Goal: Task Accomplishment & Management: Manage account settings

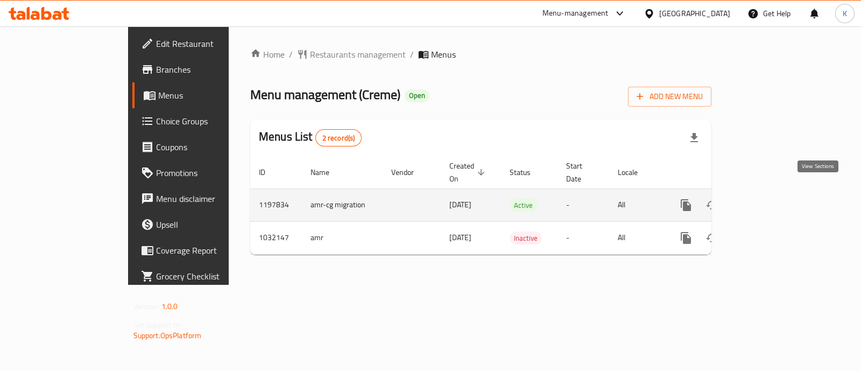
click at [770, 199] on icon "enhanced table" at bounding box center [763, 205] width 13 height 13
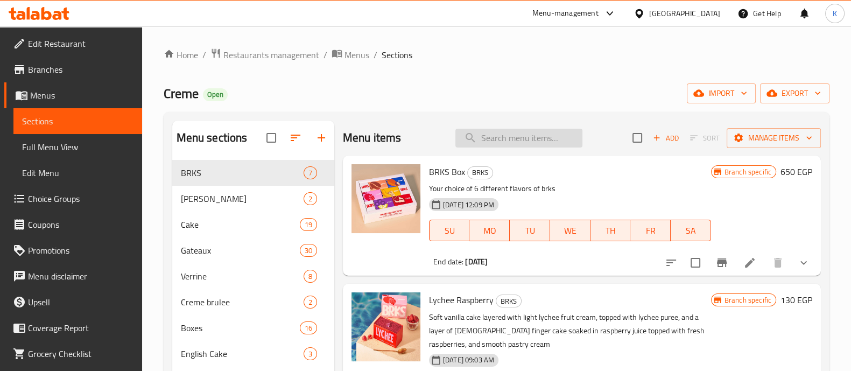
click at [510, 138] on input "search" at bounding box center [518, 138] width 127 height 19
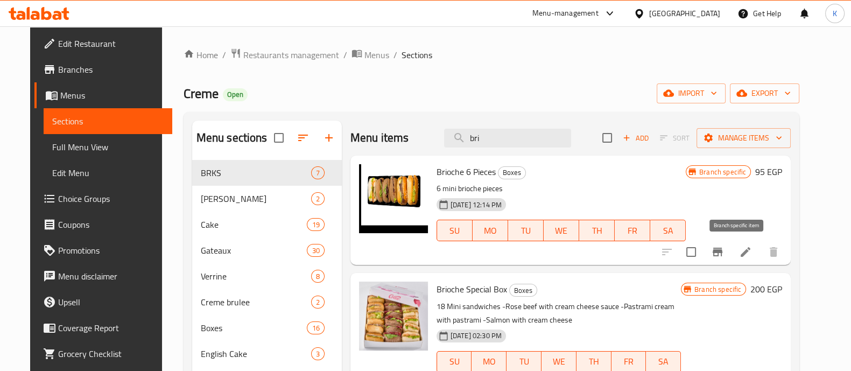
click at [729, 251] on button "Branch-specific-item" at bounding box center [718, 252] width 26 height 26
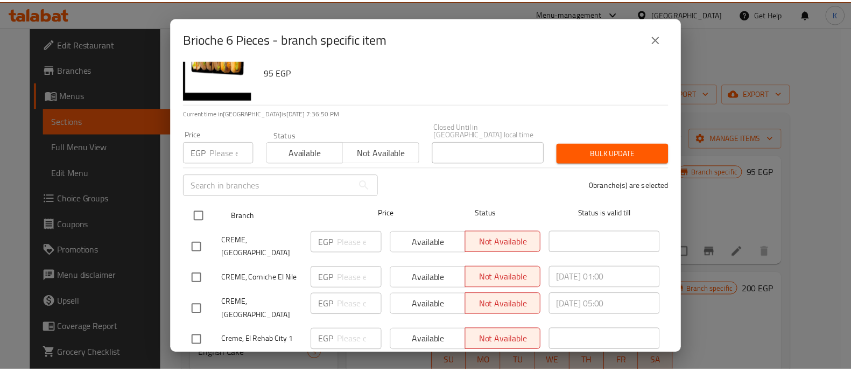
scroll to position [28, 0]
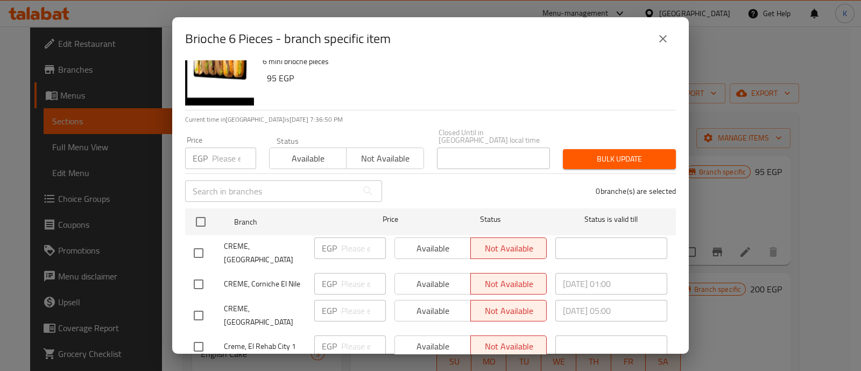
click at [702, 210] on div "Brioche 6 Pieces - branch specific item Brioche 6 Pieces 6 mini brioche pieces …" at bounding box center [430, 185] width 861 height 371
click at [654, 37] on button "close" at bounding box center [663, 39] width 26 height 26
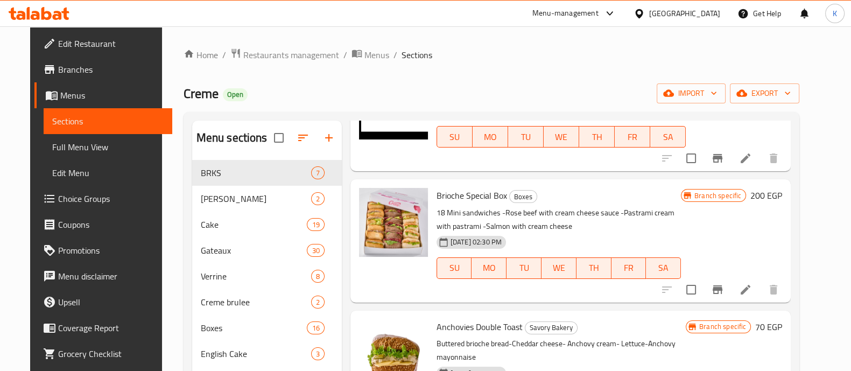
scroll to position [0, 0]
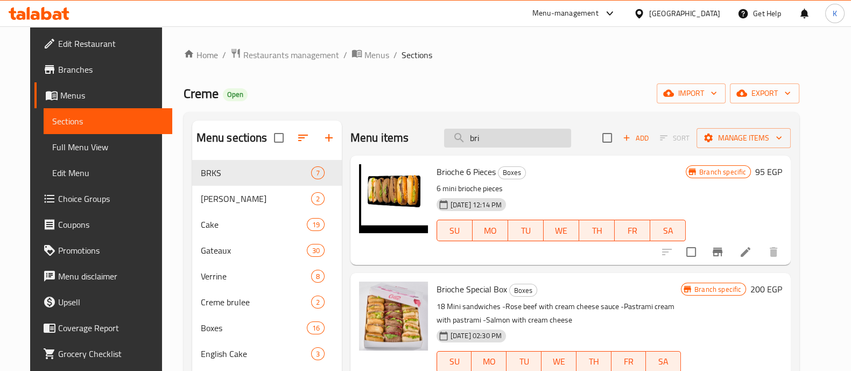
click at [513, 138] on input "bri" at bounding box center [507, 138] width 127 height 19
type input "brioche"
click at [750, 252] on icon at bounding box center [746, 252] width 10 height 10
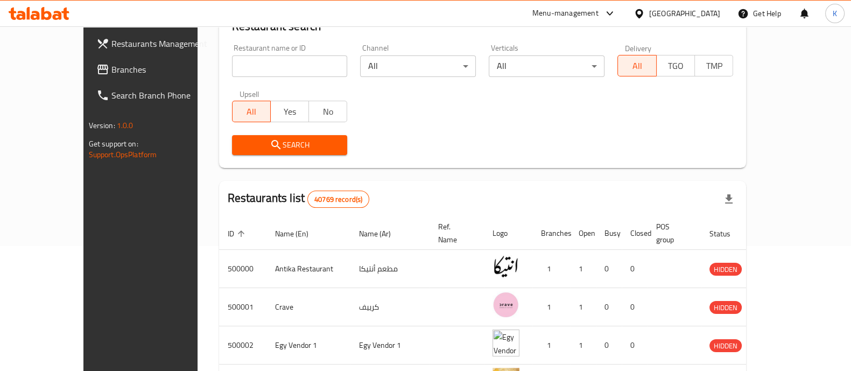
scroll to position [129, 0]
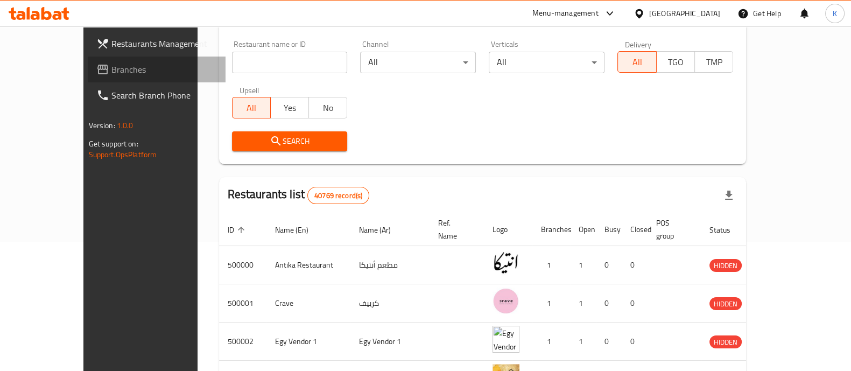
click at [111, 69] on span "Branches" at bounding box center [163, 69] width 105 height 13
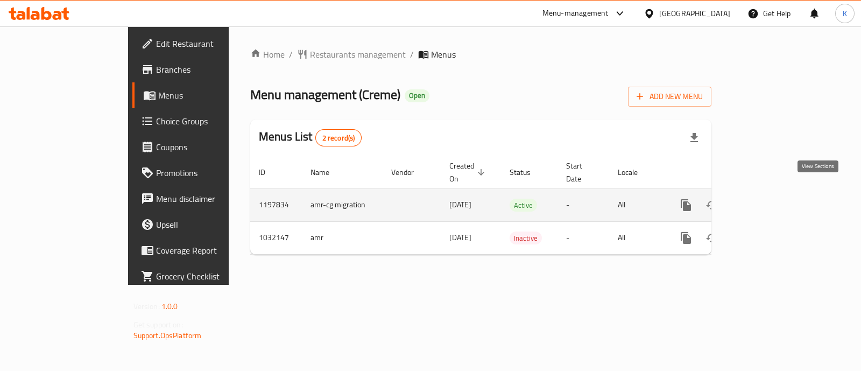
click at [777, 192] on link "enhanced table" at bounding box center [764, 205] width 26 height 26
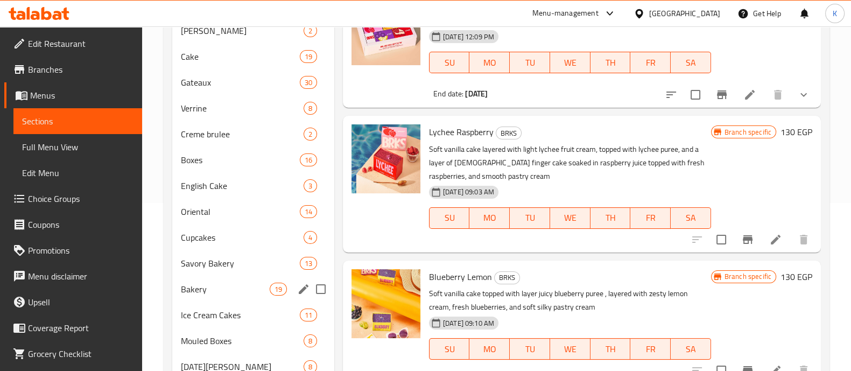
scroll to position [10, 0]
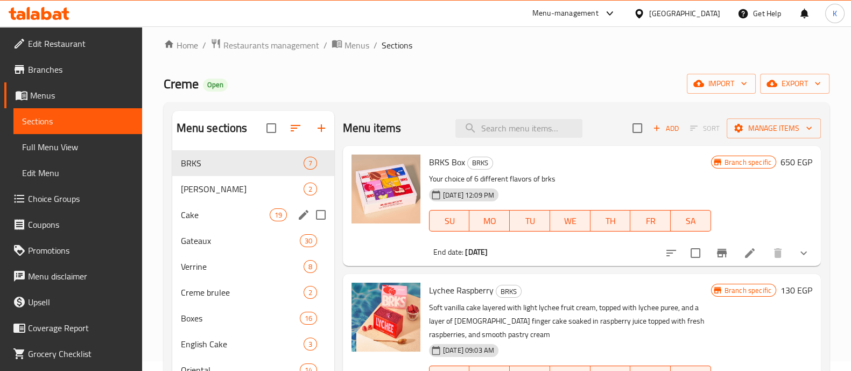
click at [215, 214] on span "Cake" at bounding box center [225, 214] width 89 height 13
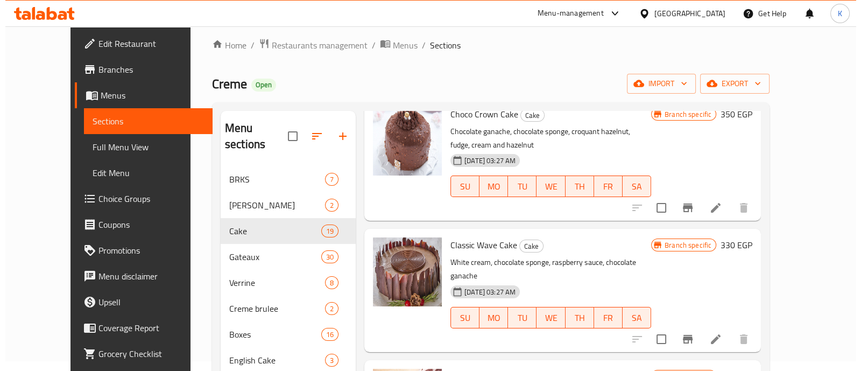
scroll to position [1278, 0]
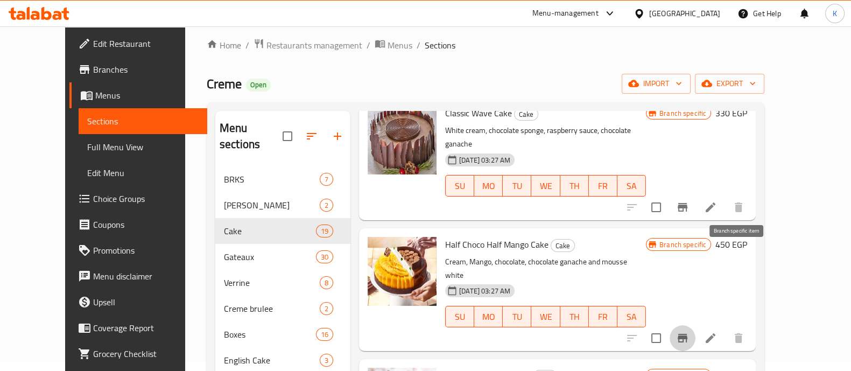
click at [687, 334] on icon "Branch-specific-item" at bounding box center [683, 338] width 10 height 9
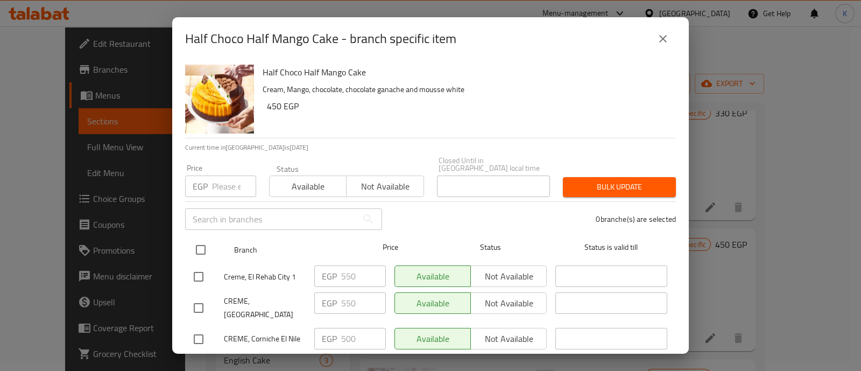
scroll to position [46, 0]
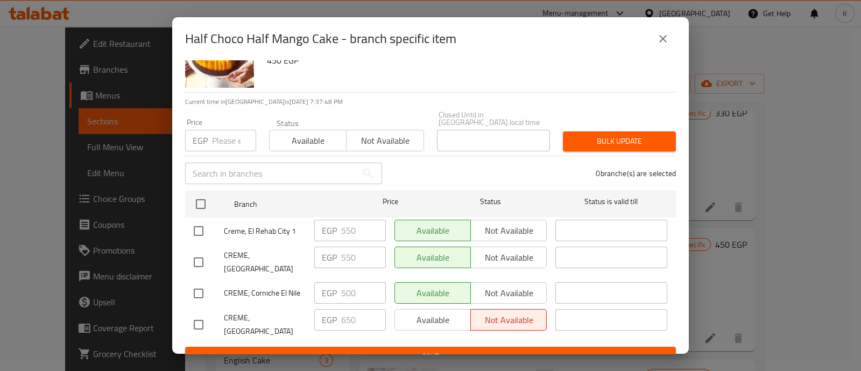
click at [206, 166] on input "text" at bounding box center [271, 174] width 172 height 22
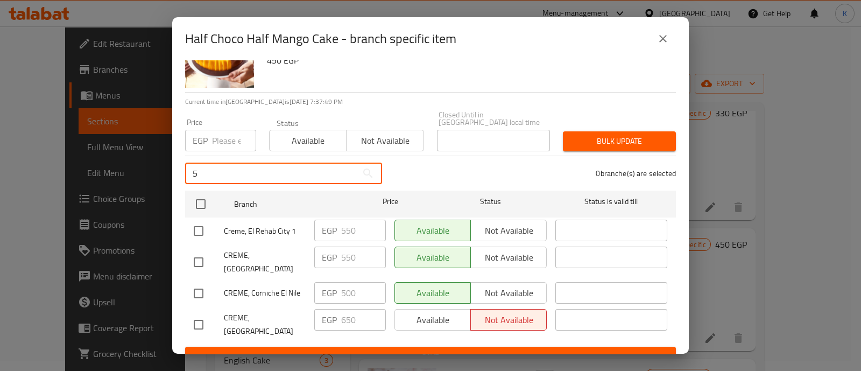
scroll to position [0, 0]
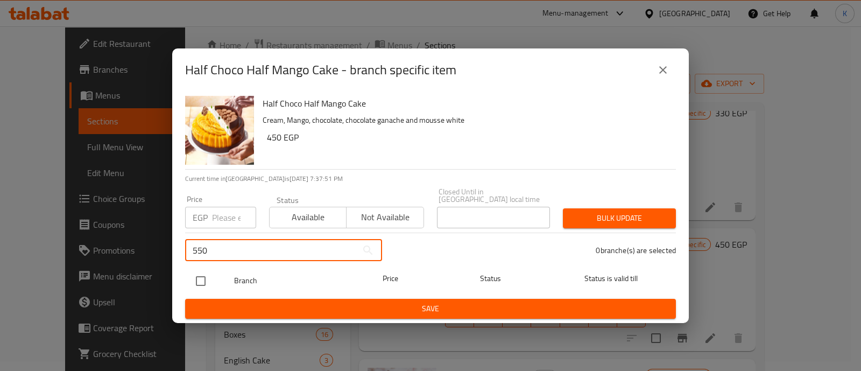
type input "550"
click at [201, 275] on input "checkbox" at bounding box center [200, 281] width 23 height 23
checkbox input "true"
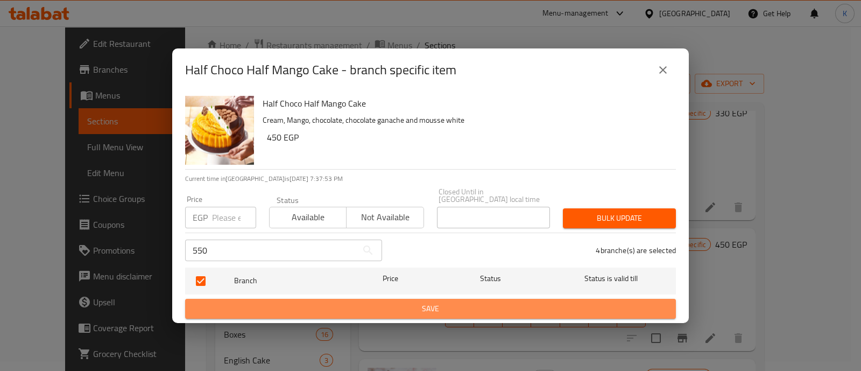
click at [287, 302] on span "Save" at bounding box center [431, 308] width 474 height 13
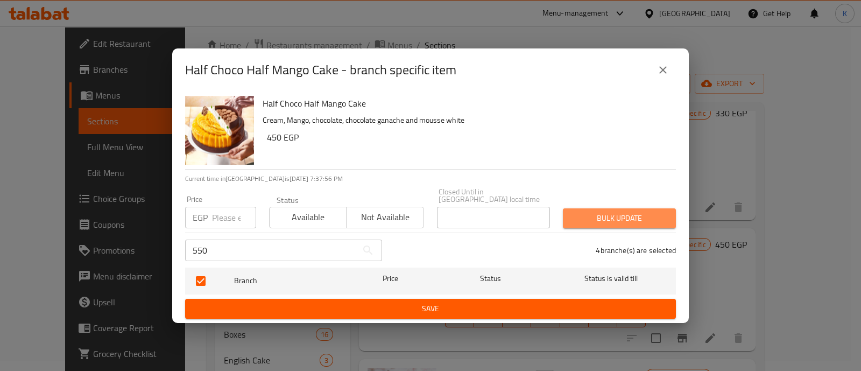
click at [596, 216] on span "Bulk update" at bounding box center [620, 218] width 96 height 13
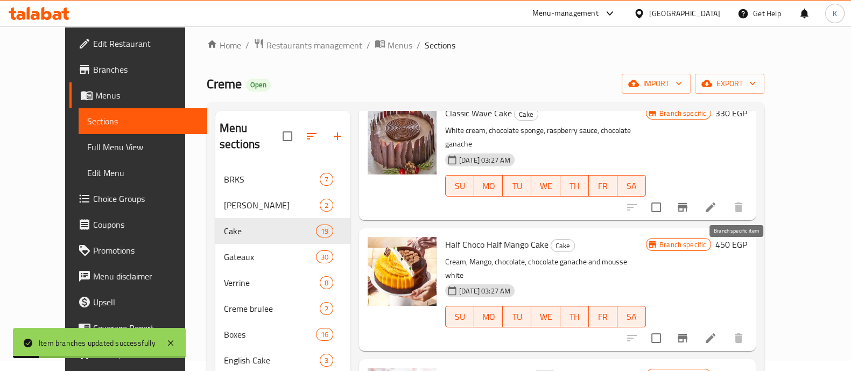
click at [695, 325] on button "Branch-specific-item" at bounding box center [683, 338] width 26 height 26
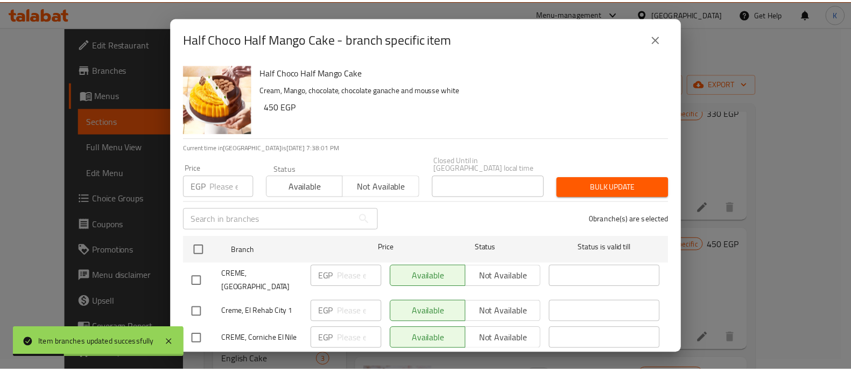
scroll to position [46, 0]
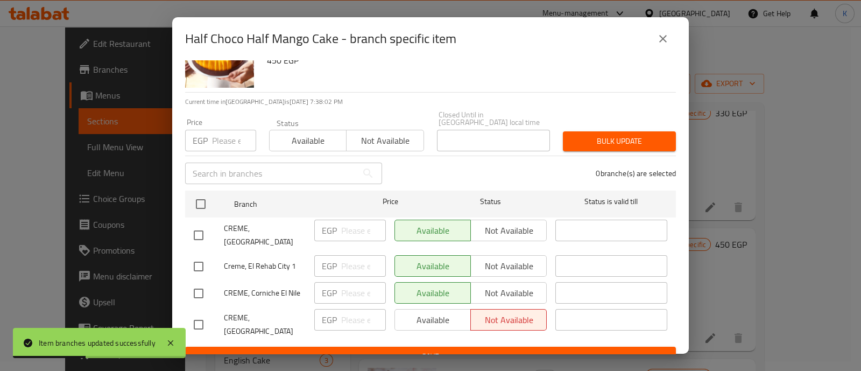
click at [668, 36] on icon "close" at bounding box center [663, 38] width 13 height 13
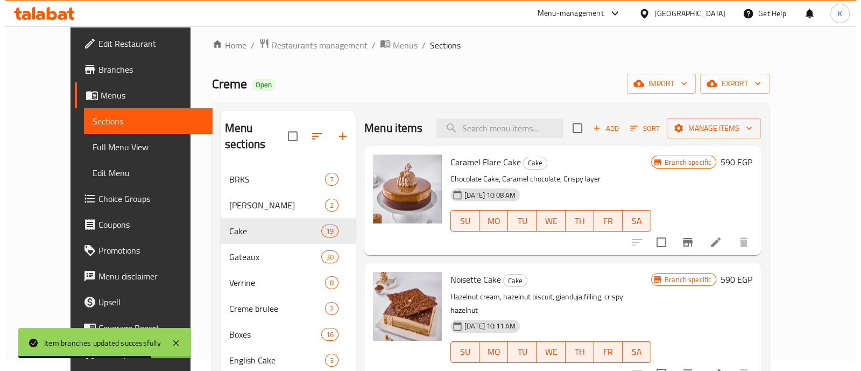
scroll to position [0, 0]
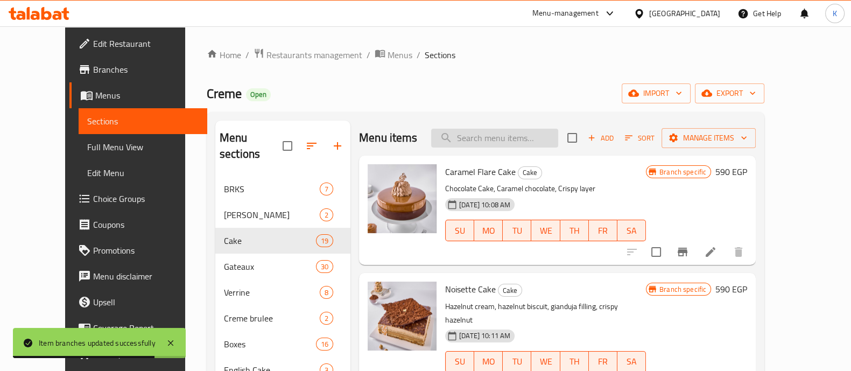
click at [524, 133] on input "search" at bounding box center [494, 138] width 127 height 19
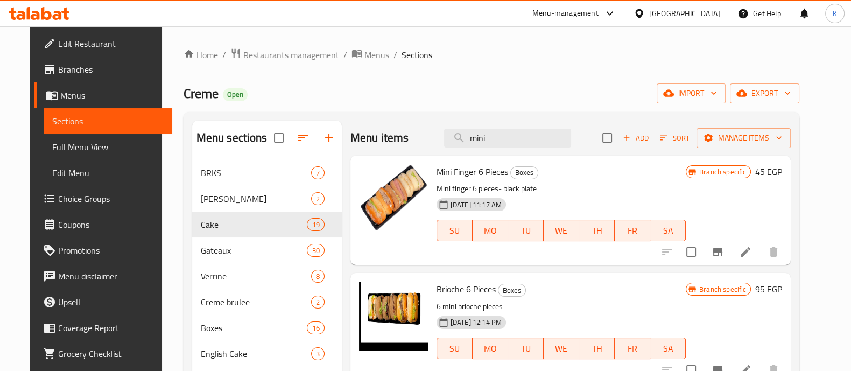
type input "mini"
click at [722, 252] on icon "Branch-specific-item" at bounding box center [718, 252] width 10 height 9
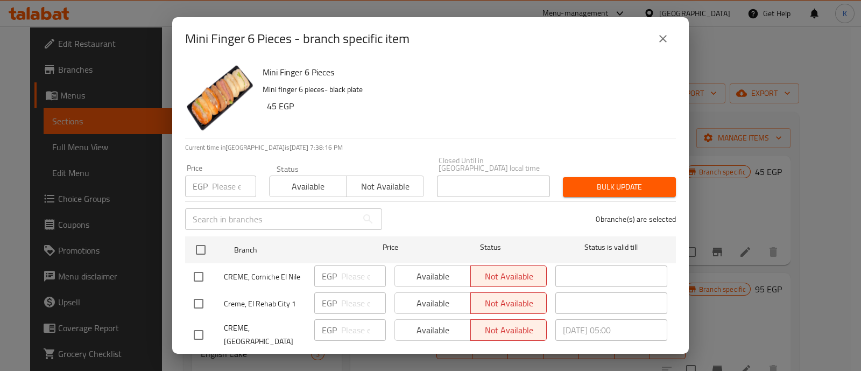
click at [659, 40] on icon "close" at bounding box center [663, 38] width 13 height 13
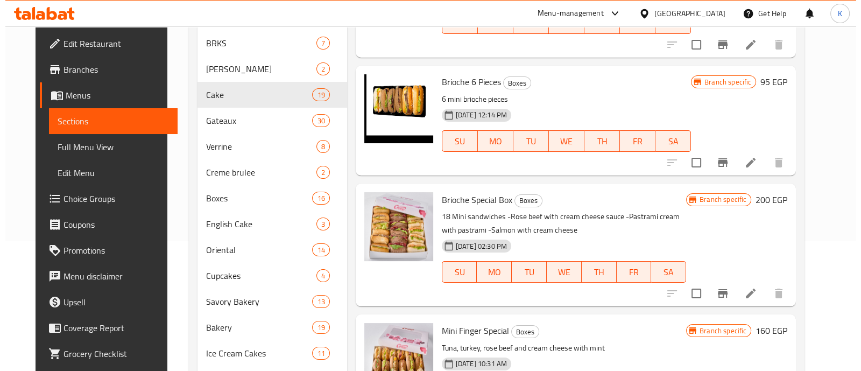
scroll to position [129, 0]
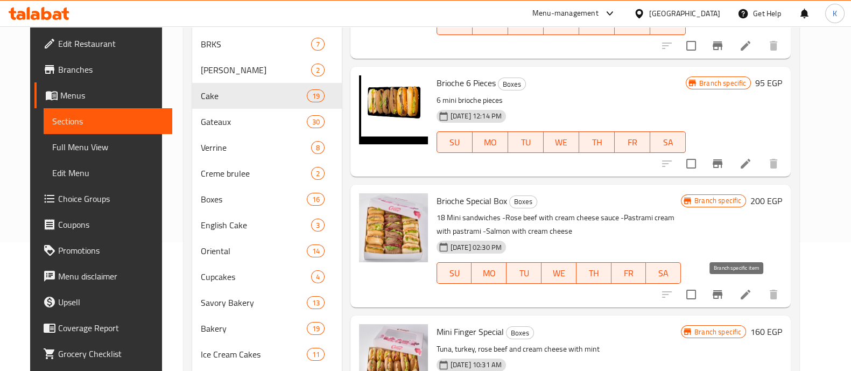
click at [724, 290] on icon "Branch-specific-item" at bounding box center [717, 294] width 13 height 13
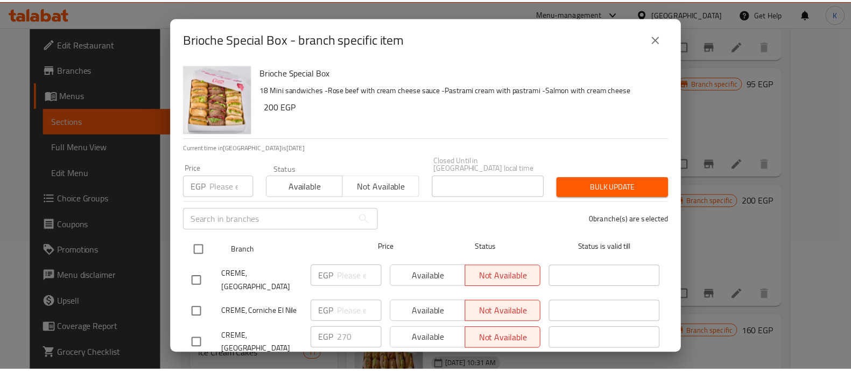
scroll to position [46, 0]
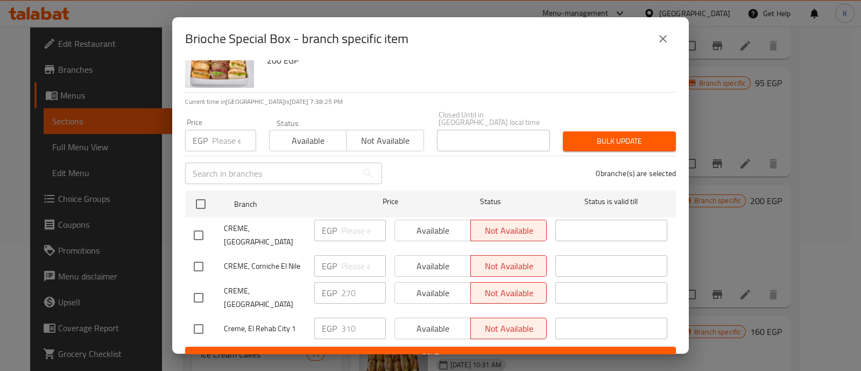
click at [235, 144] on div "Price EGP Price" at bounding box center [221, 135] width 84 height 46
click at [233, 138] on input "number" at bounding box center [234, 141] width 44 height 22
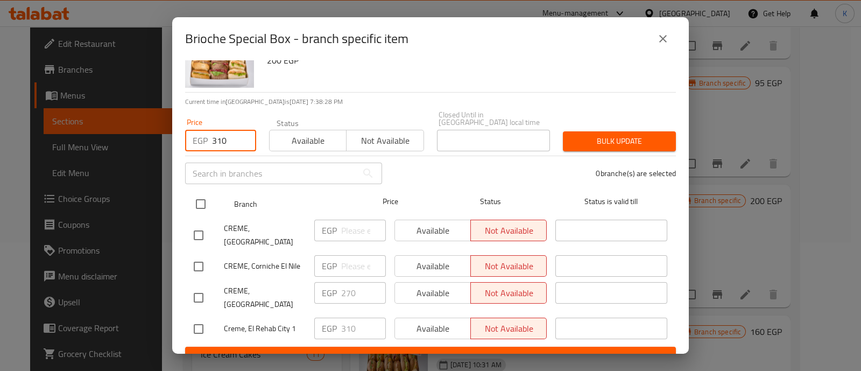
type input "310"
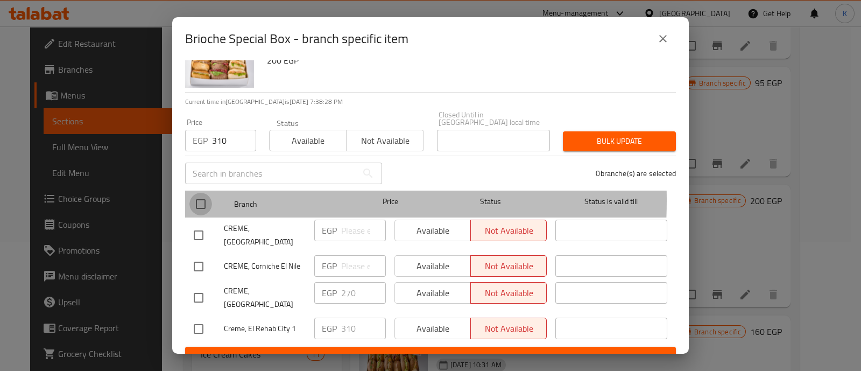
click at [206, 193] on input "checkbox" at bounding box center [200, 204] width 23 height 23
checkbox input "true"
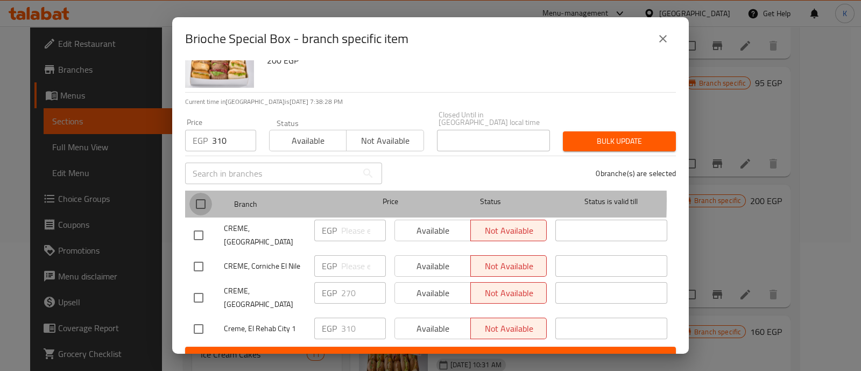
checkbox input "true"
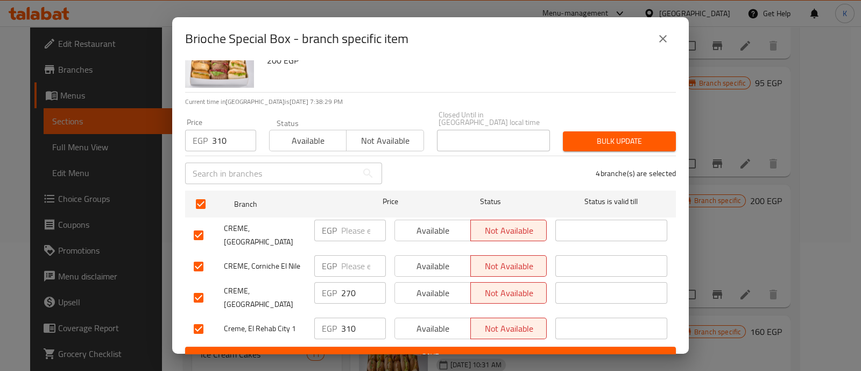
click at [638, 136] on span "Bulk update" at bounding box center [620, 141] width 96 height 13
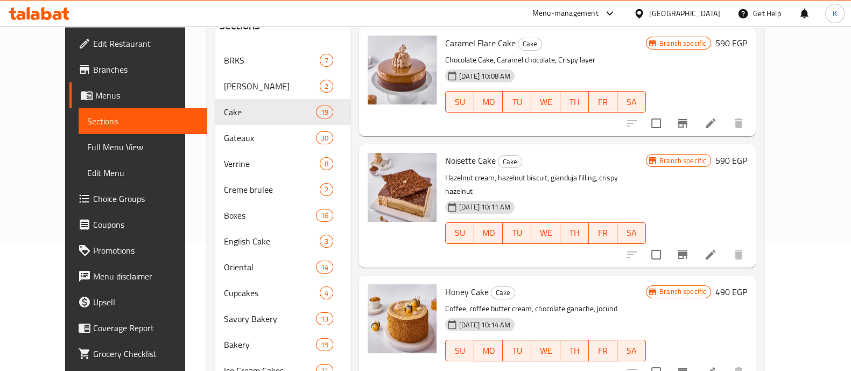
scroll to position [0, 0]
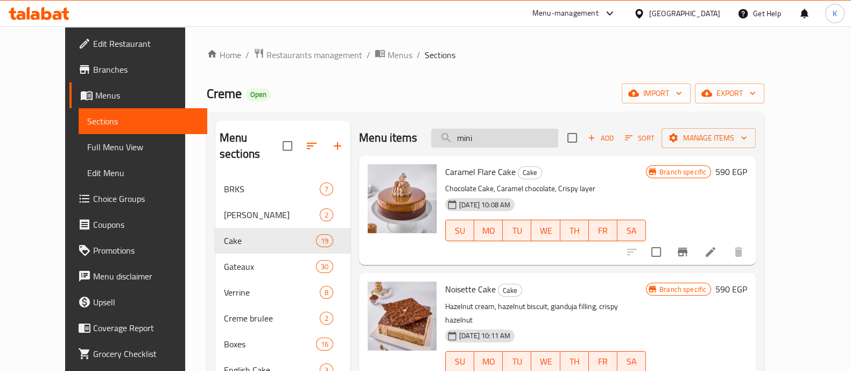
click at [536, 138] on input "mini" at bounding box center [494, 138] width 127 height 19
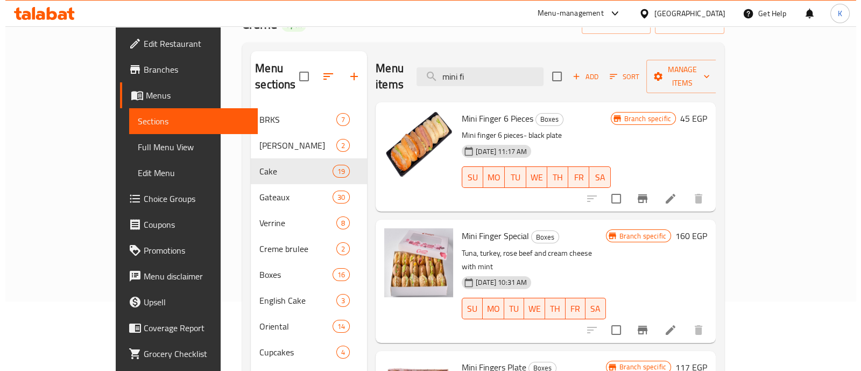
scroll to position [73, 0]
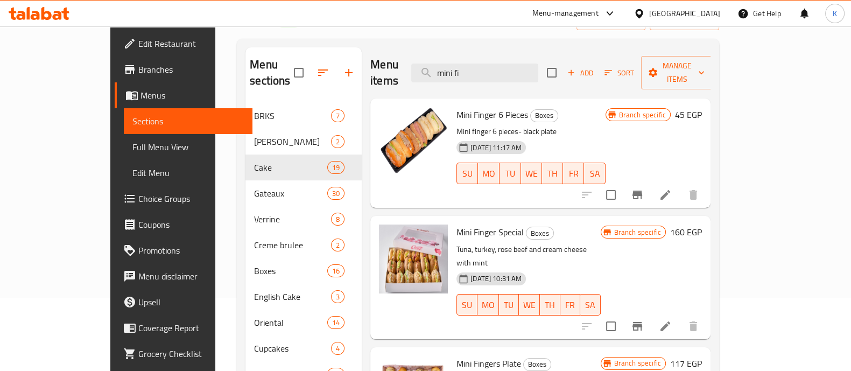
type input "mini fi"
click at [642, 322] on icon "Branch-specific-item" at bounding box center [637, 326] width 10 height 9
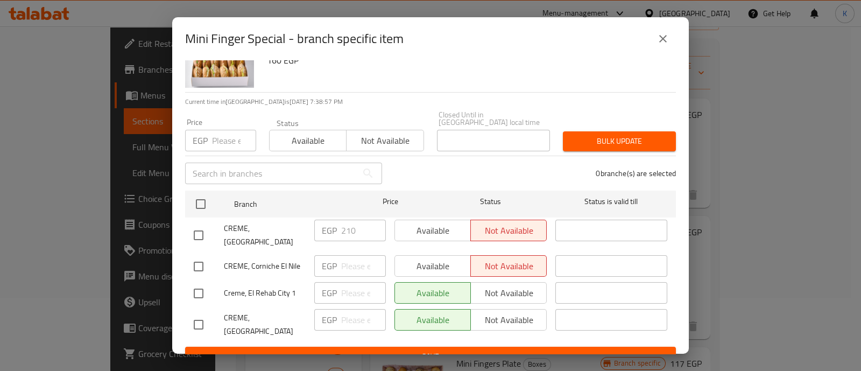
scroll to position [9, 0]
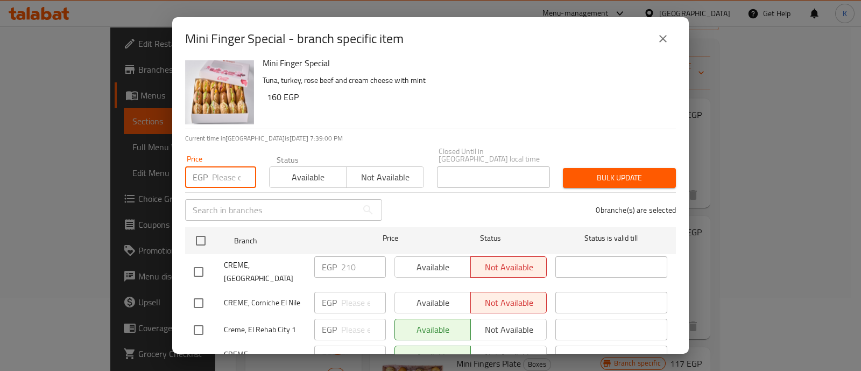
click at [229, 168] on input "number" at bounding box center [234, 177] width 44 height 22
type input "160"
click at [198, 292] on input "checkbox" at bounding box center [198, 303] width 23 height 23
checkbox input "true"
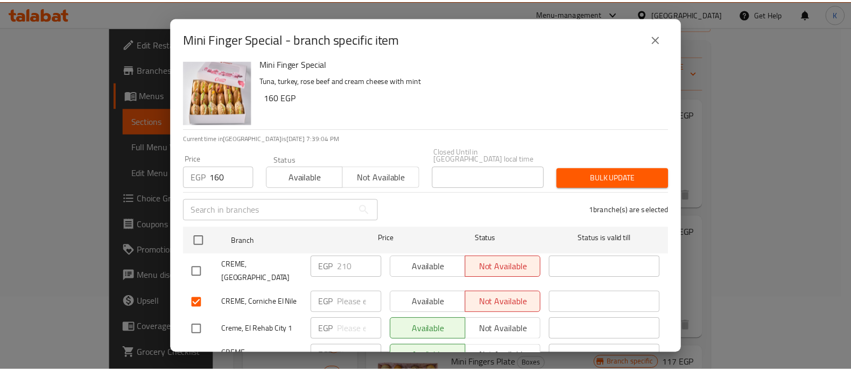
scroll to position [46, 0]
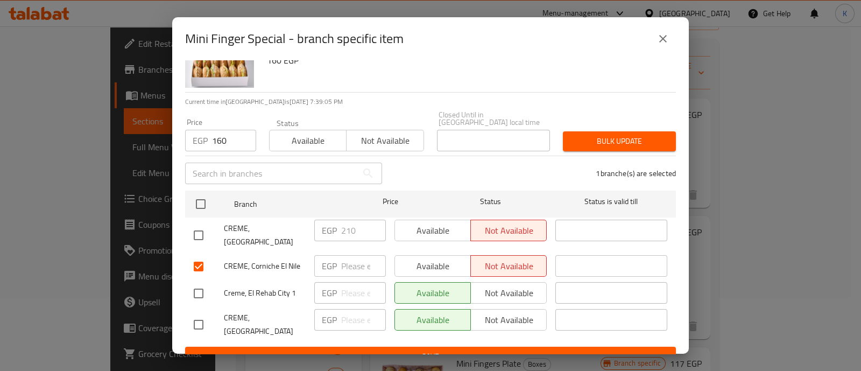
click at [199, 282] on input "checkbox" at bounding box center [198, 293] width 23 height 23
checkbox input "true"
click at [198, 313] on input "checkbox" at bounding box center [198, 324] width 23 height 23
checkbox input "true"
click at [621, 135] on span "Bulk update" at bounding box center [620, 141] width 96 height 13
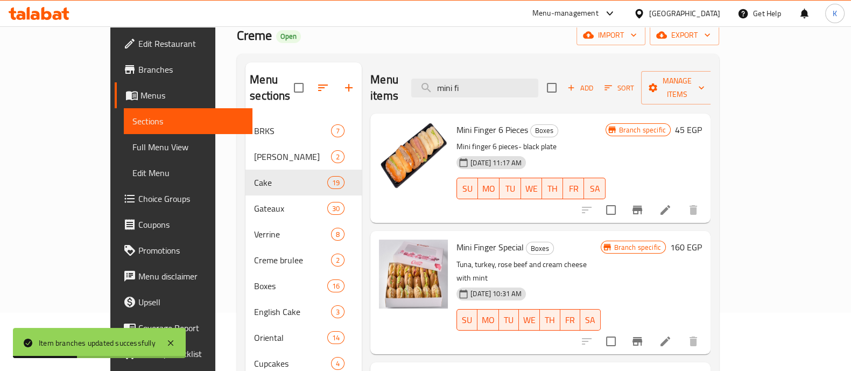
scroll to position [58, 0]
click at [518, 85] on input "mini fi" at bounding box center [474, 88] width 127 height 19
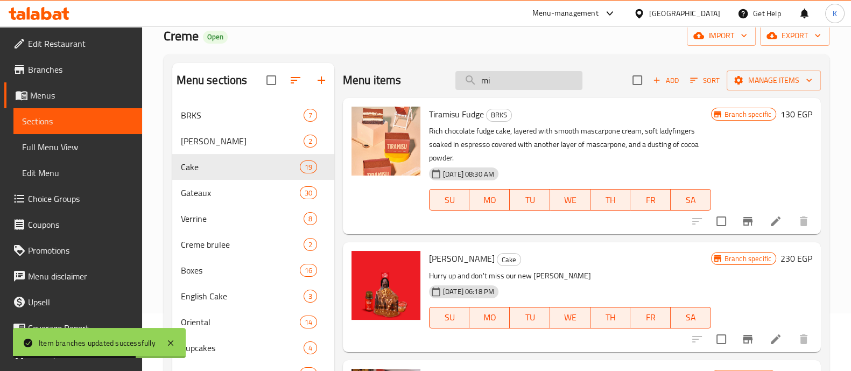
type input "m"
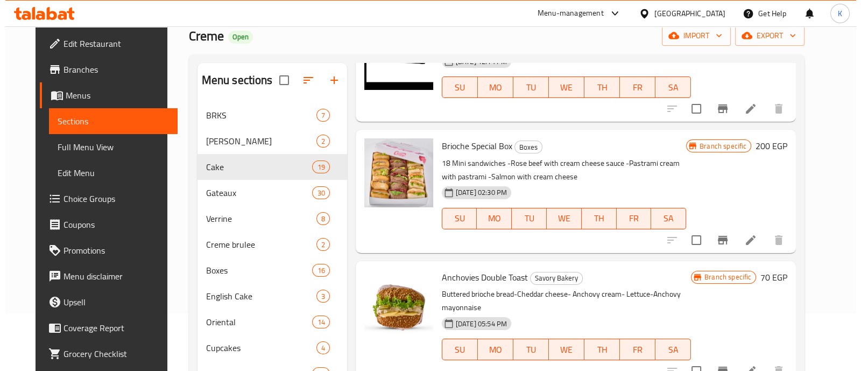
scroll to position [85, 0]
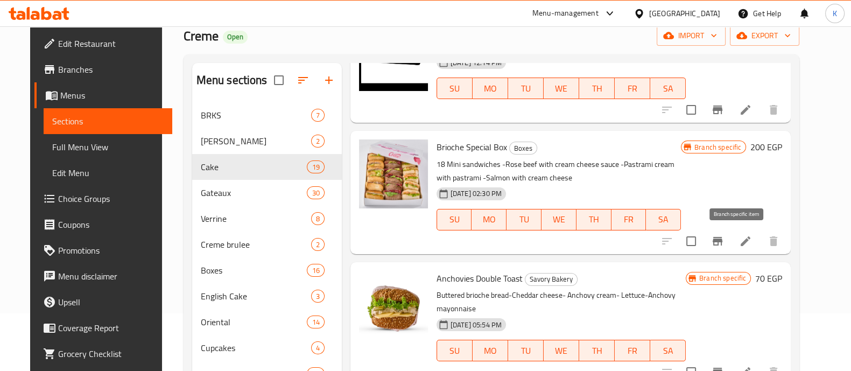
type input "brio"
click at [722, 239] on icon "Branch-specific-item" at bounding box center [718, 241] width 10 height 9
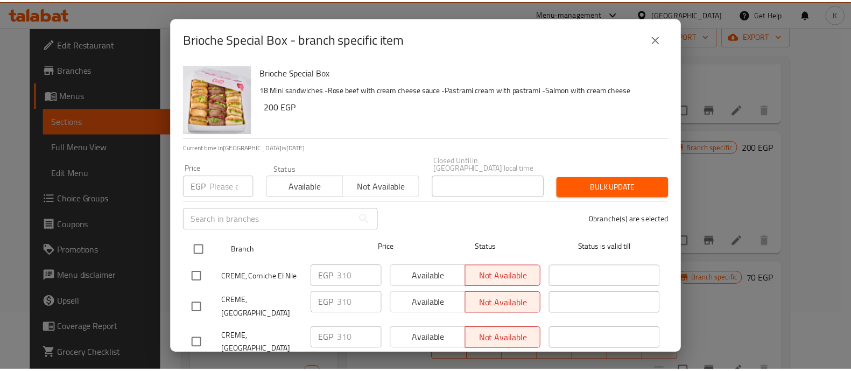
scroll to position [46, 0]
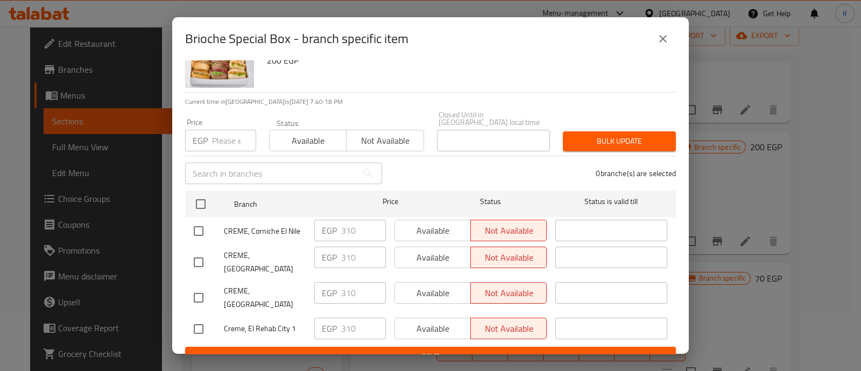
click at [665, 39] on icon "close" at bounding box center [663, 38] width 13 height 13
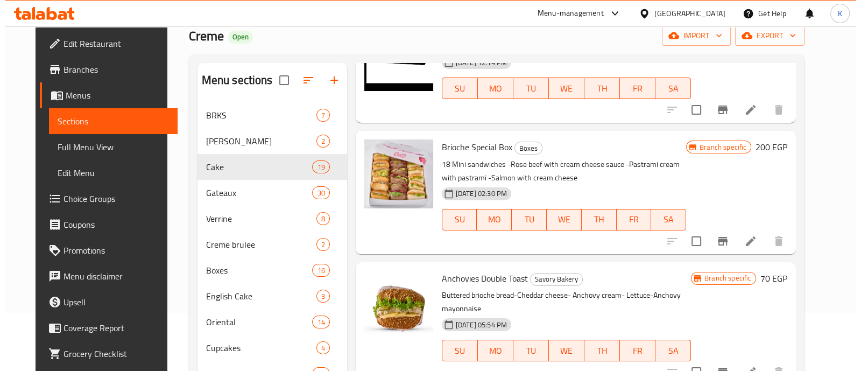
scroll to position [94, 0]
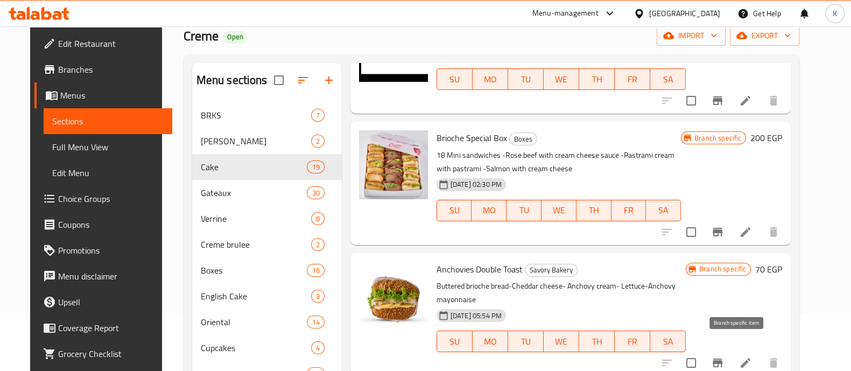
click at [722, 358] on icon "Branch-specific-item" at bounding box center [718, 362] width 10 height 9
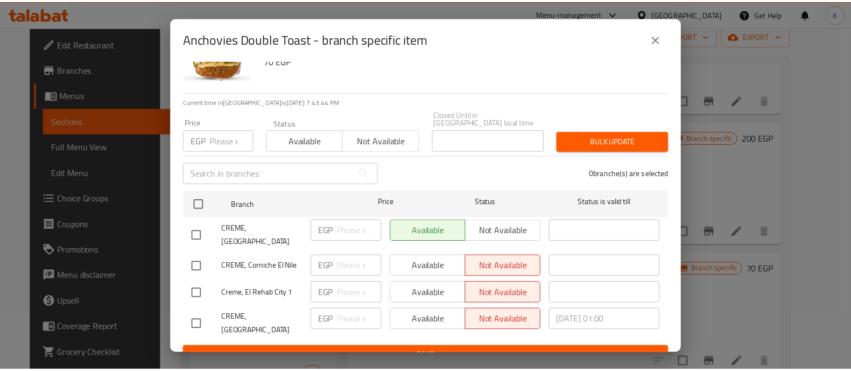
scroll to position [0, 0]
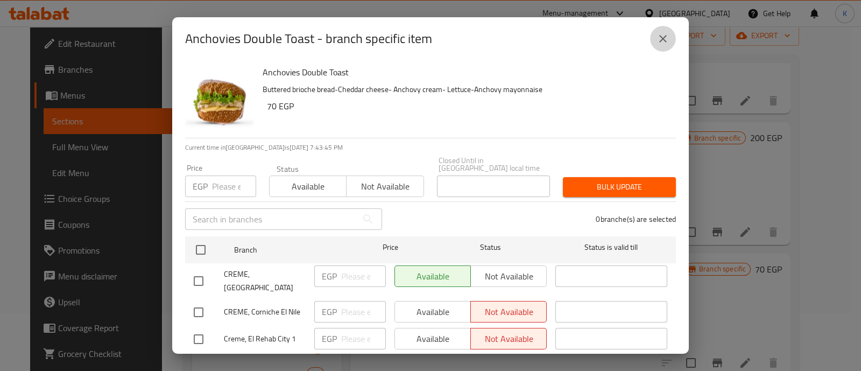
click at [657, 33] on icon "close" at bounding box center [663, 38] width 13 height 13
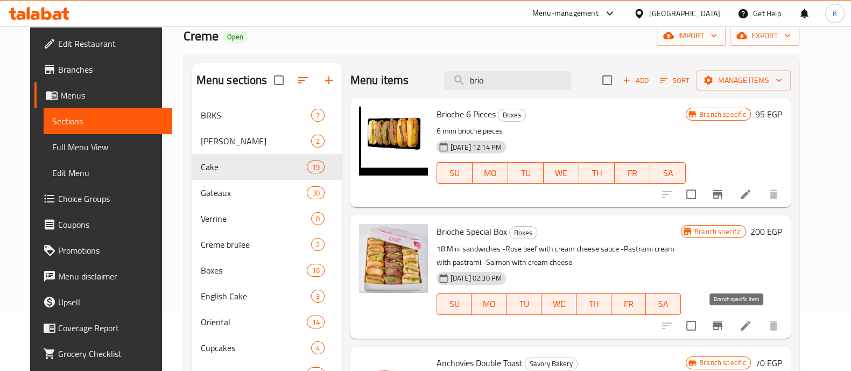
click at [730, 319] on button "Branch-specific-item" at bounding box center [718, 326] width 26 height 26
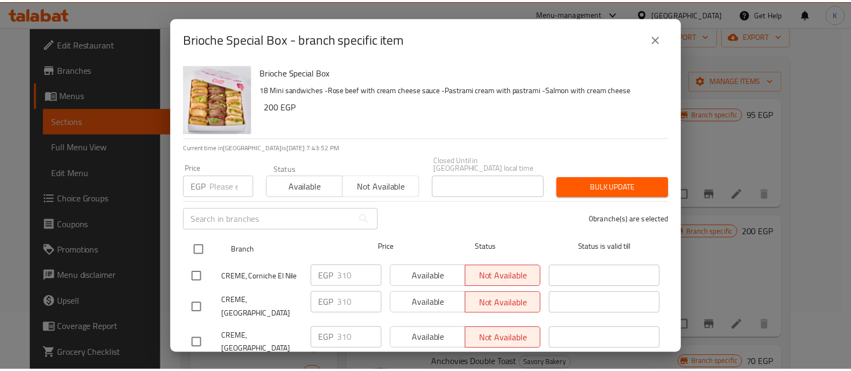
scroll to position [46, 0]
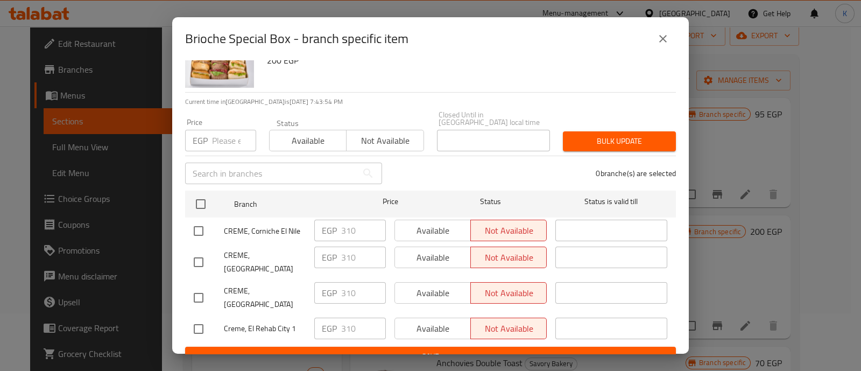
click at [198, 286] on input "checkbox" at bounding box center [198, 297] width 23 height 23
checkbox input "true"
click at [355, 282] on input "310" at bounding box center [363, 293] width 45 height 22
type input "350"
click at [614, 135] on span "Bulk update" at bounding box center [620, 141] width 96 height 13
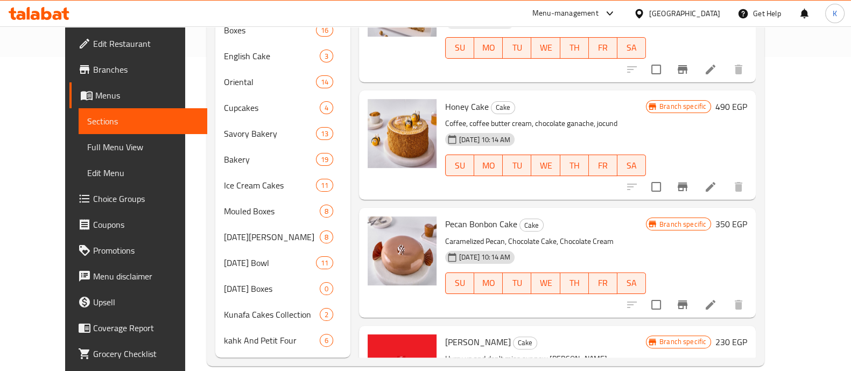
scroll to position [0, 0]
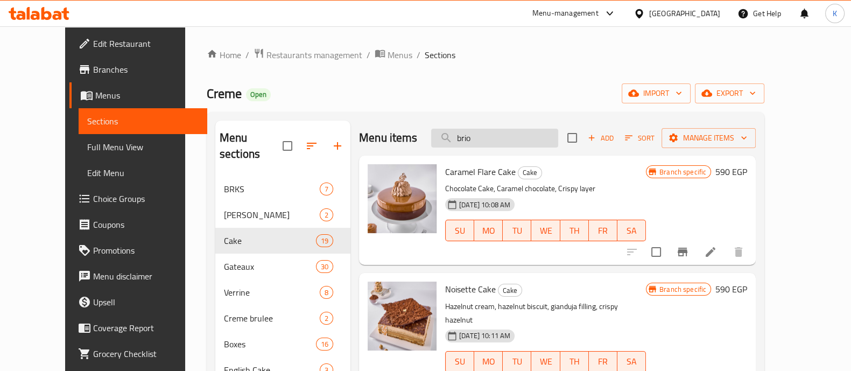
click at [497, 138] on input "brio" at bounding box center [494, 138] width 127 height 19
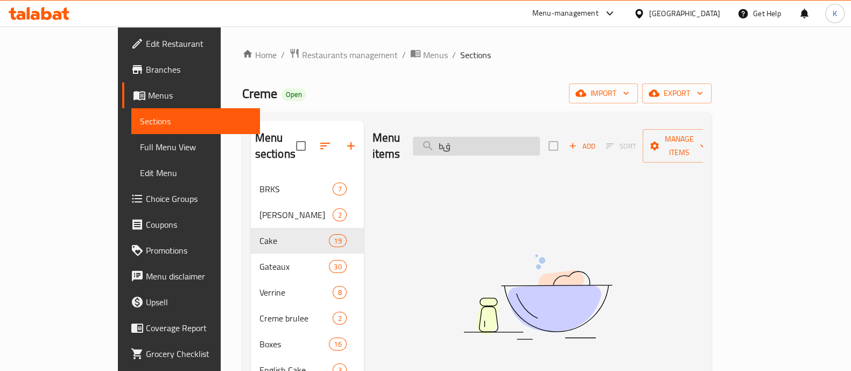
type input "b"
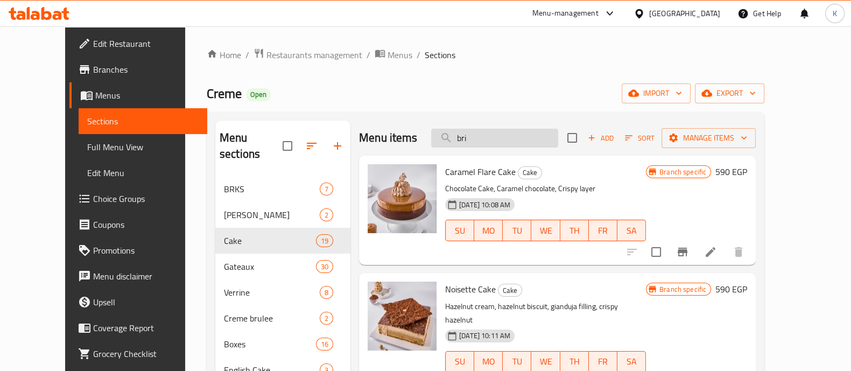
type input "brio"
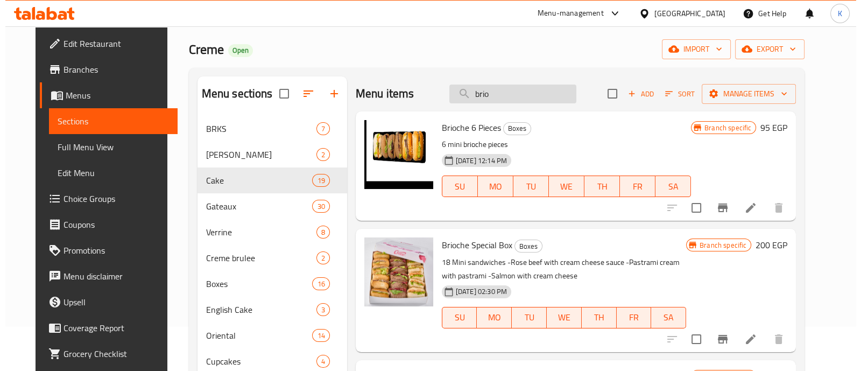
scroll to position [35, 0]
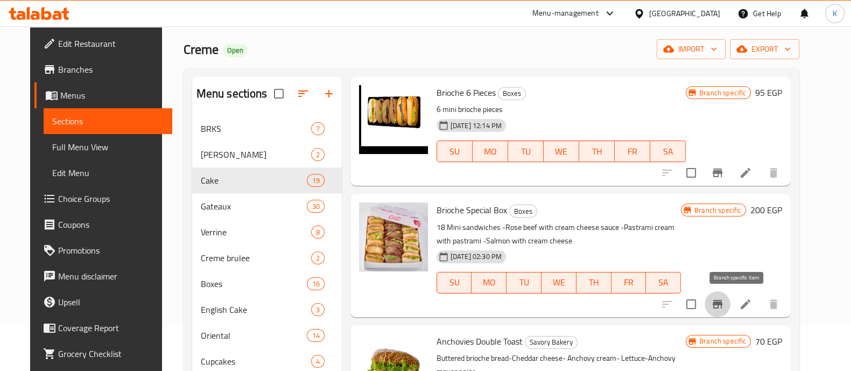
click at [730, 311] on button "Branch-specific-item" at bounding box center [718, 304] width 26 height 26
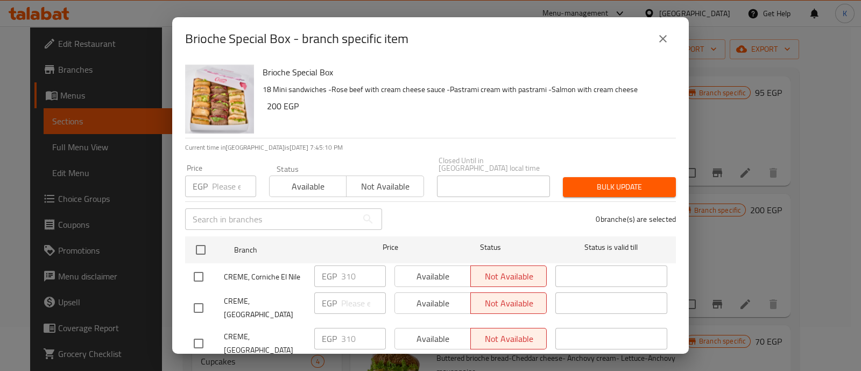
scroll to position [46, 0]
